Goal: Task Accomplishment & Management: Manage account settings

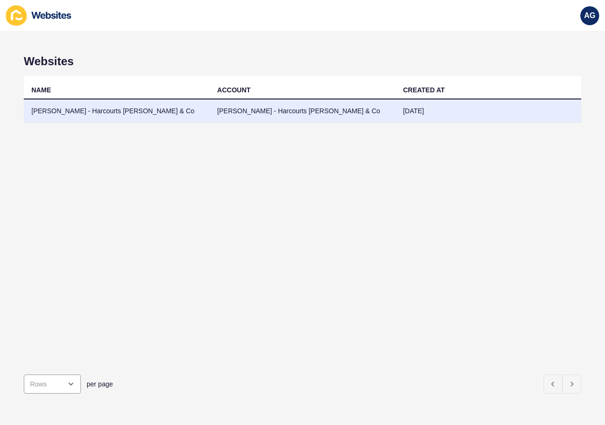
click at [202, 108] on td "[PERSON_NAME] - Harcourts [PERSON_NAME] & Co" at bounding box center [117, 111] width 186 height 23
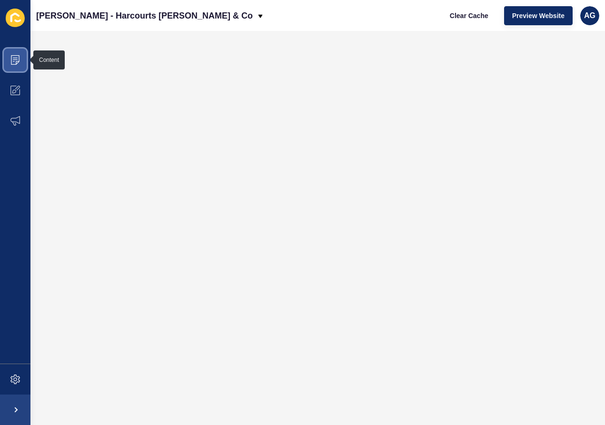
click at [17, 59] on icon at bounding box center [15, 60] width 10 height 10
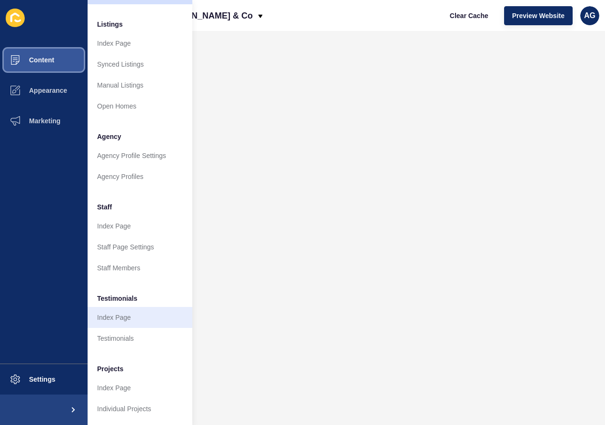
scroll to position [133, 0]
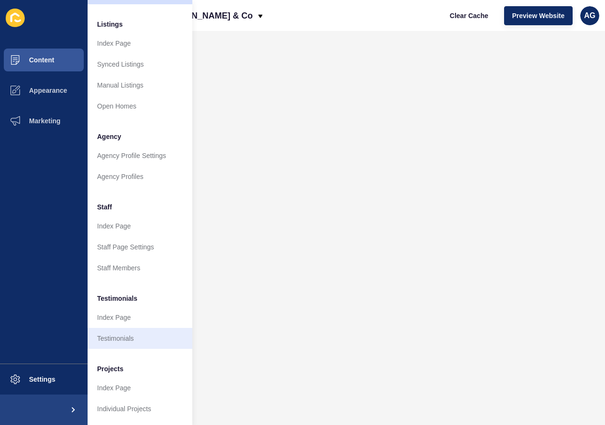
click at [120, 341] on link "Testimonials" at bounding box center [140, 338] width 105 height 21
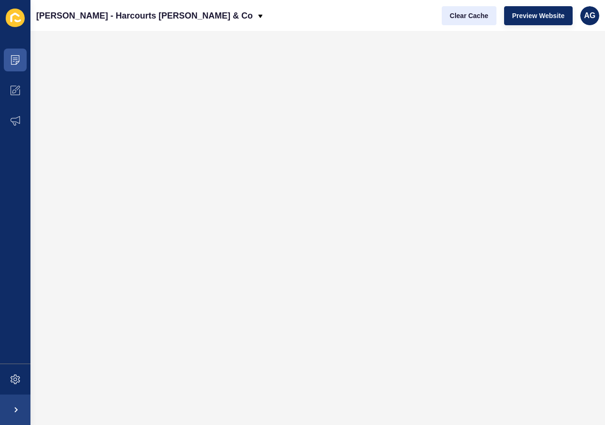
click at [467, 19] on span "Clear Cache" at bounding box center [469, 16] width 39 height 10
click at [15, 62] on icon at bounding box center [15, 60] width 10 height 10
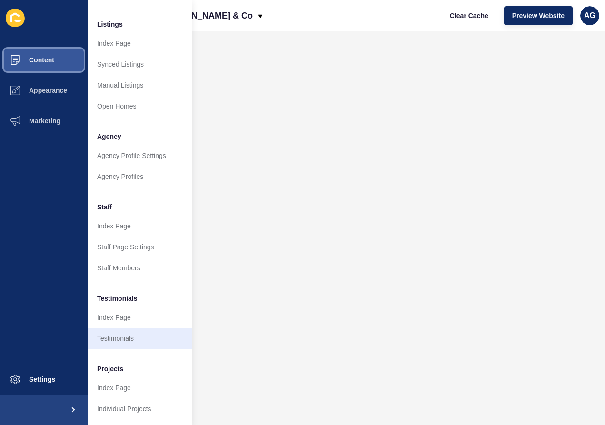
scroll to position [133, 0]
click at [118, 338] on link "Testimonials" at bounding box center [140, 338] width 105 height 21
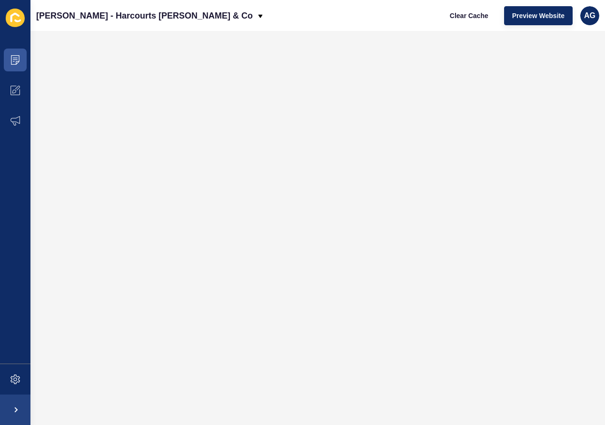
scroll to position [0, 0]
click at [18, 60] on icon at bounding box center [15, 60] width 10 height 10
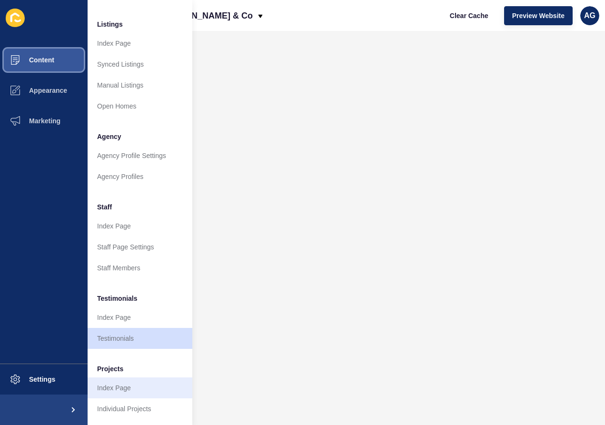
scroll to position [133, 0]
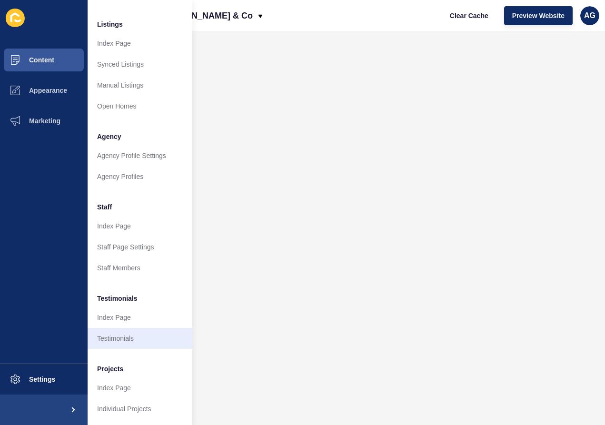
click at [120, 340] on link "Testimonials" at bounding box center [140, 338] width 105 height 21
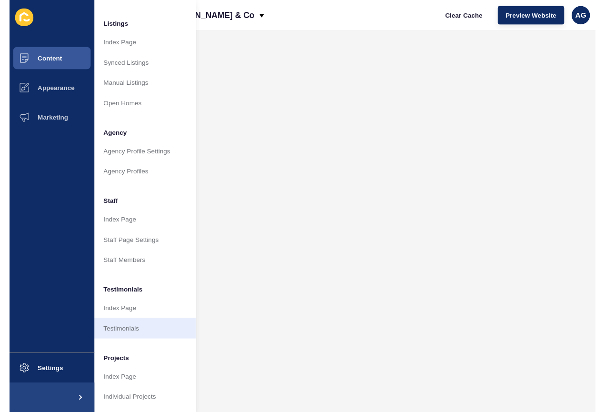
scroll to position [0, 0]
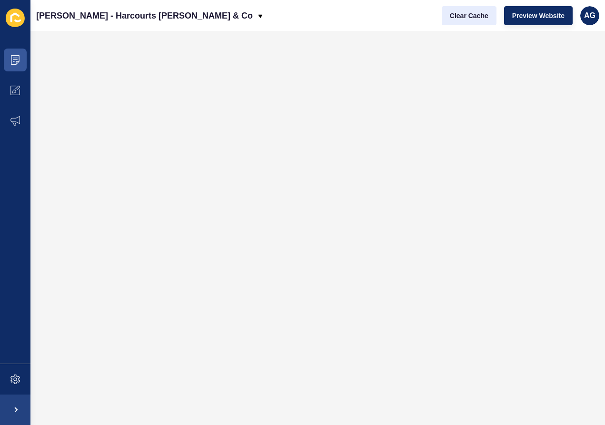
click at [466, 13] on span "Clear Cache" at bounding box center [469, 16] width 39 height 10
click at [544, 11] on span "Preview Website" at bounding box center [539, 16] width 52 height 10
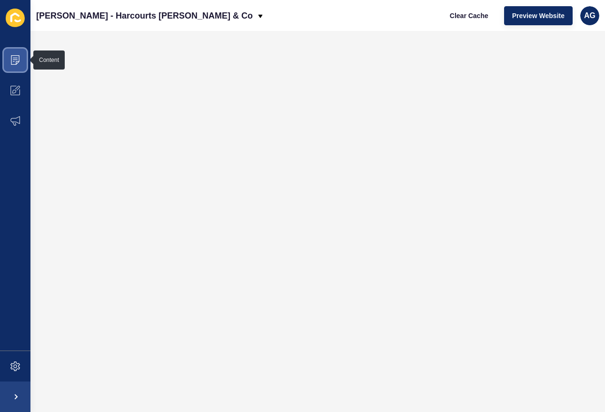
click at [15, 59] on icon at bounding box center [15, 60] width 10 height 10
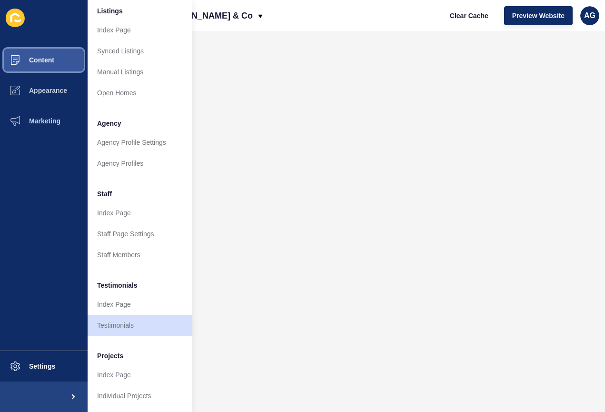
scroll to position [146, 0]
click at [119, 324] on link "Testimonials" at bounding box center [140, 325] width 105 height 21
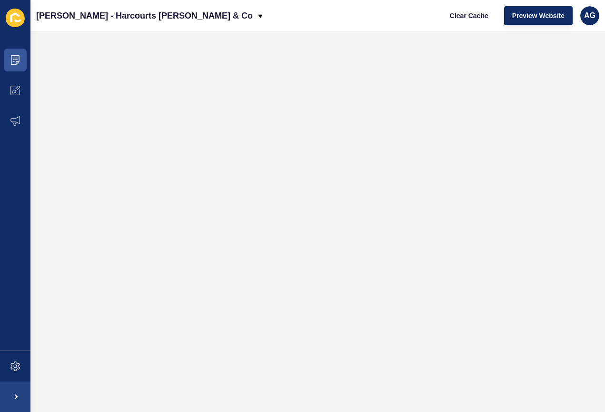
scroll to position [0, 0]
click at [19, 62] on icon at bounding box center [15, 60] width 9 height 10
click at [466, 18] on span "Clear Cache" at bounding box center [469, 16] width 39 height 10
